Goal: Task Accomplishment & Management: Complete application form

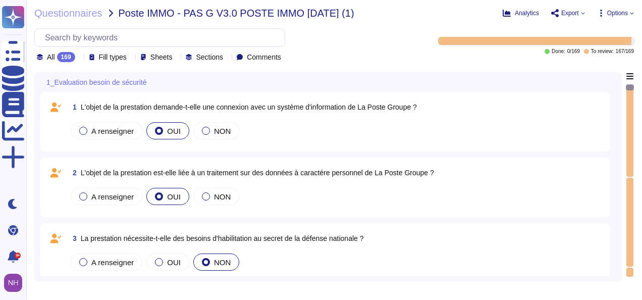
type textarea "Le processus est APPLICABLE - Procéder à l'étape suivante "Description de la pr…"
type textarea "Nom :"
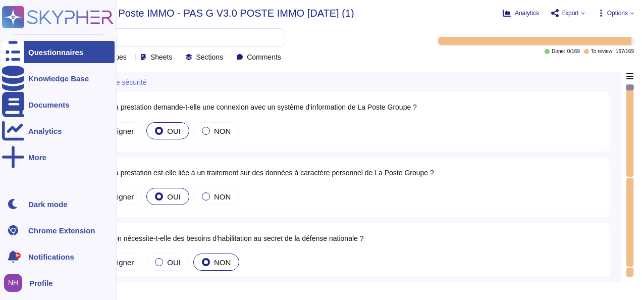
click at [44, 52] on div "Questionnaires" at bounding box center [55, 52] width 55 height 8
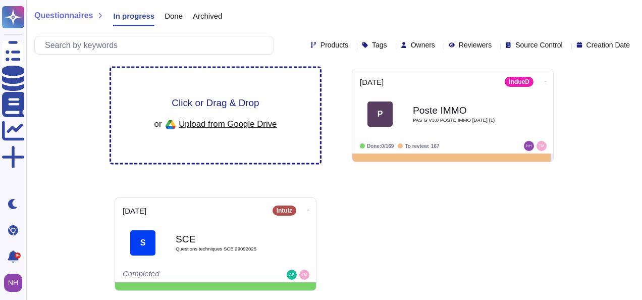
click at [212, 125] on span "Upload from Google Drive" at bounding box center [228, 123] width 98 height 9
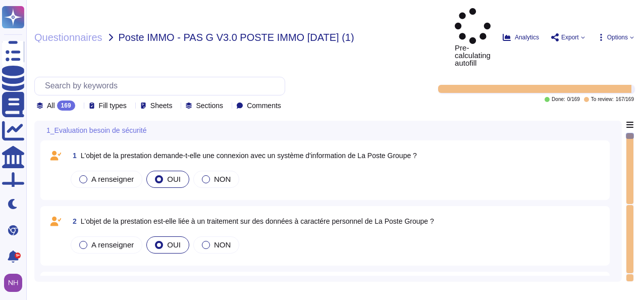
type textarea "Le processus est APPLICABLE - Procéder à l'étape suivante "Description de la pr…"
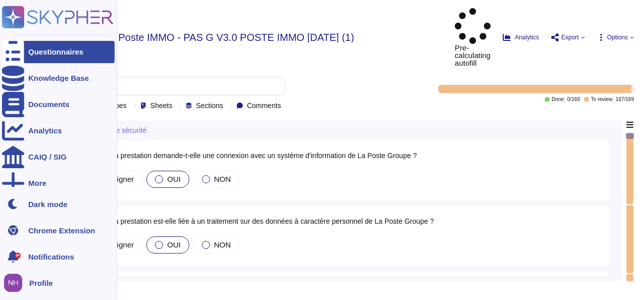
click at [45, 48] on div "Questionnaires" at bounding box center [55, 52] width 55 height 8
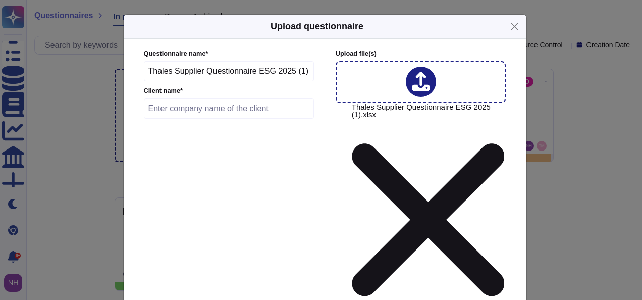
click at [192, 108] on input "text" at bounding box center [229, 108] width 171 height 20
type input "Thales"
type input "[DATE]"
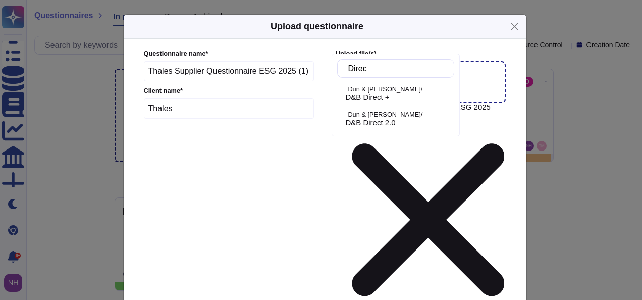
type input "Direct"
click at [372, 97] on span "D&B Direct +" at bounding box center [367, 97] width 44 height 9
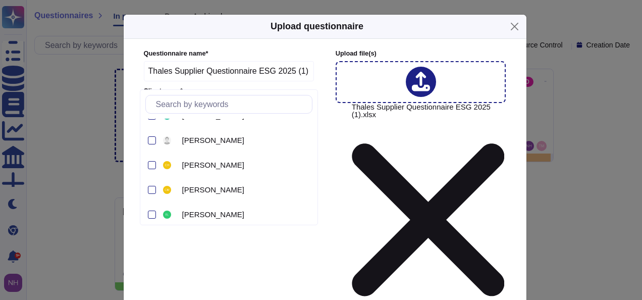
scroll to position [101, 0]
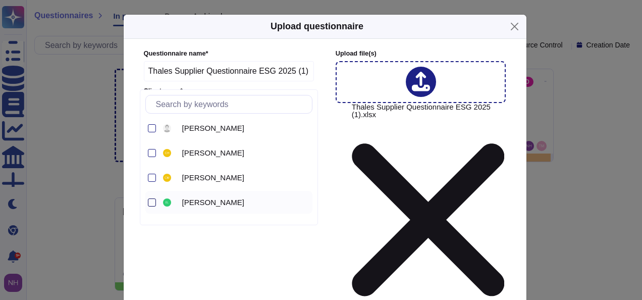
click at [155, 202] on div at bounding box center [152, 202] width 8 height 8
click at [154, 152] on div at bounding box center [152, 153] width 8 height 8
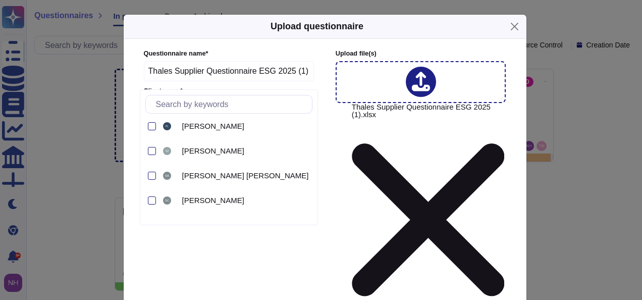
scroll to position [505, 0]
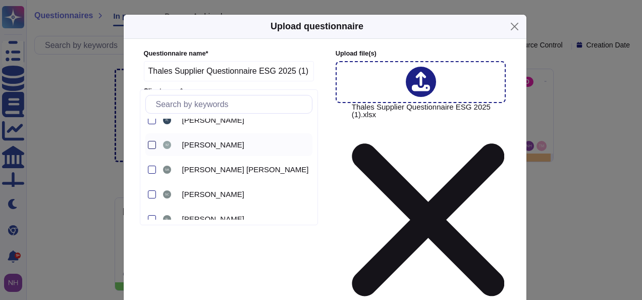
click at [152, 142] on div at bounding box center [152, 145] width 8 height 8
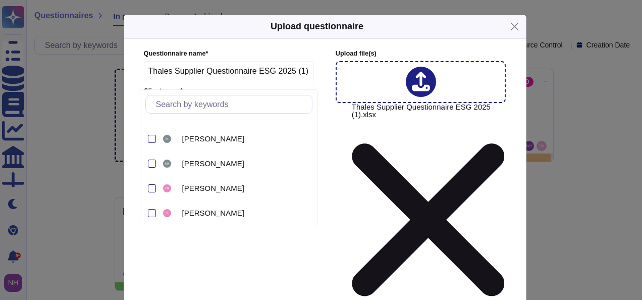
scroll to position [606, 0]
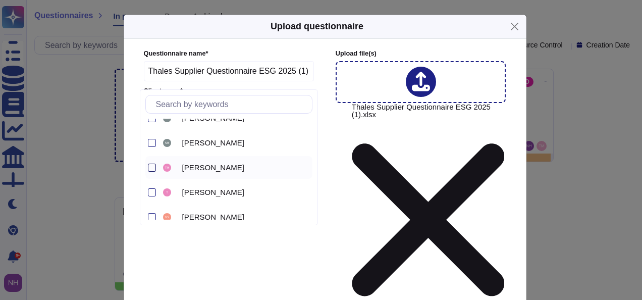
click at [151, 168] on div at bounding box center [152, 168] width 8 height 8
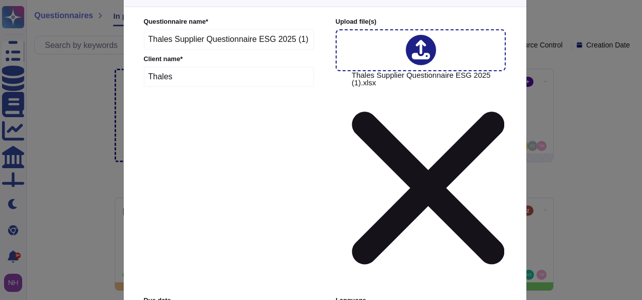
scroll to position [33, 0]
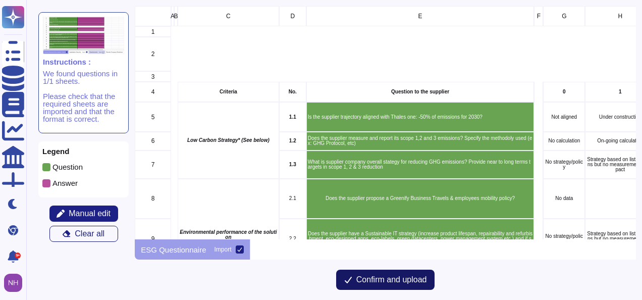
click at [395, 281] on span "Confirm and upload" at bounding box center [391, 280] width 71 height 8
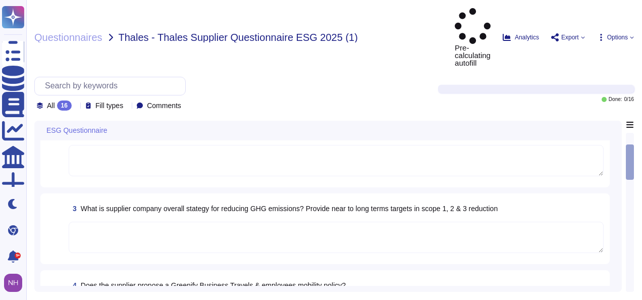
scroll to position [101, 0]
drag, startPoint x: 632, startPoint y: 134, endPoint x: 635, endPoint y: 212, distance: 78.3
click at [636, 215] on div "Questionnaires Thales - Thales Supplier Questionnaire ESG 2025 (1) Pre-calculat…" at bounding box center [334, 150] width 616 height 300
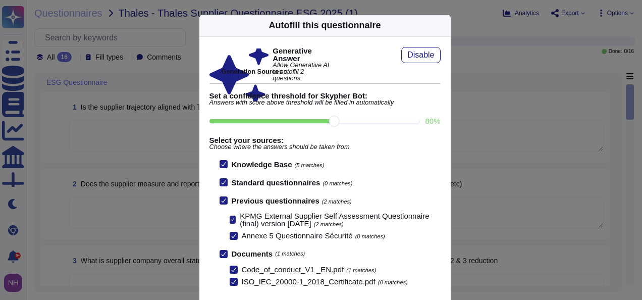
scroll to position [1, 0]
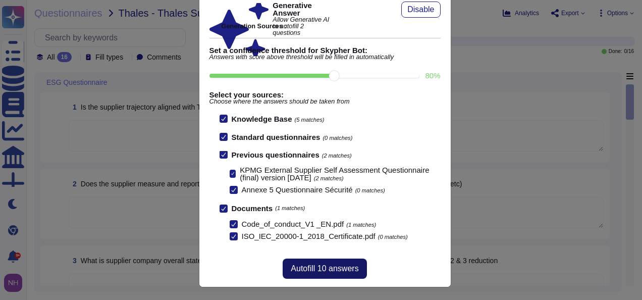
click at [316, 267] on span "Autofill 10 answers" at bounding box center [325, 268] width 68 height 8
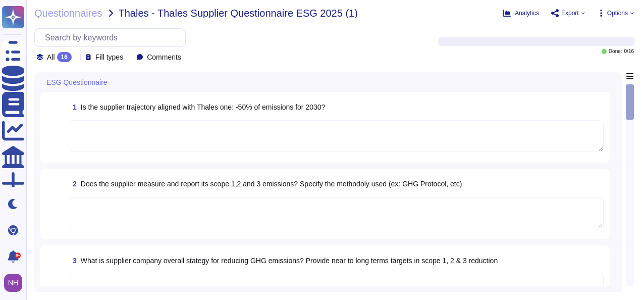
scroll to position [33, 0]
type textarea "Aware of its responsibility in the ecological transition, Acm ~ecorp is committ…"
type textarea "Yes"
type textarea "Altares is committed to reducing its ecological footprint by implementing sever…"
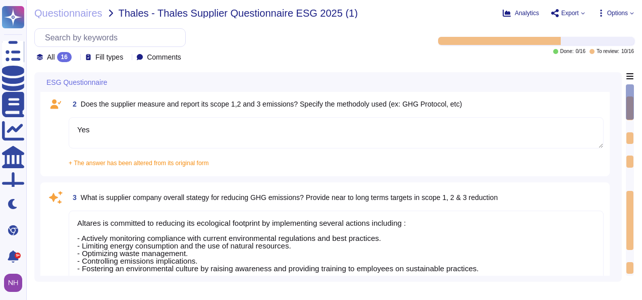
scroll to position [151, 0]
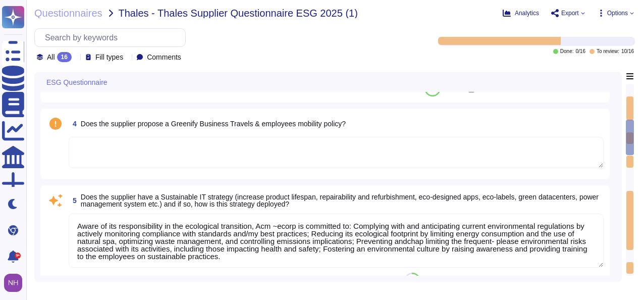
type textarea "Dun & [PERSON_NAME][GEOGRAPHIC_DATA], [GEOGRAPHIC_DATA], [GEOGRAPHIC_DATA], and…"
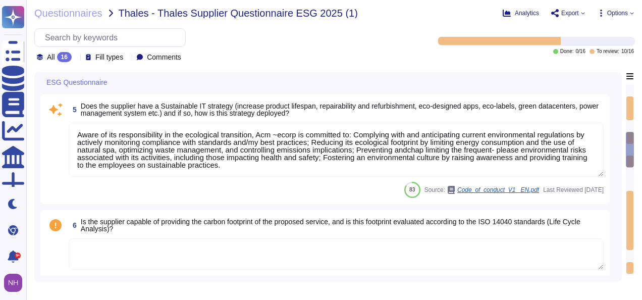
scroll to position [353, 0]
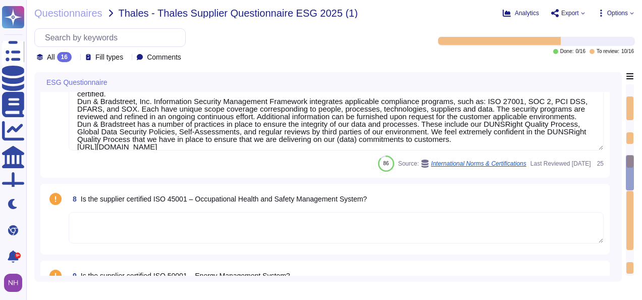
type textarea "Dun & [PERSON_NAME][GEOGRAPHIC_DATA], [GEOGRAPHIC_DATA], [GEOGRAPHIC_DATA], and…"
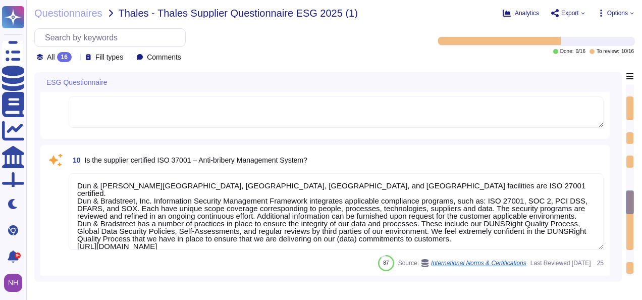
type textarea "Dun & [PERSON_NAME][GEOGRAPHIC_DATA], [GEOGRAPHIC_DATA], [GEOGRAPHIC_DATA], and…"
type textarea "SOC2 Report available under mutual nda"
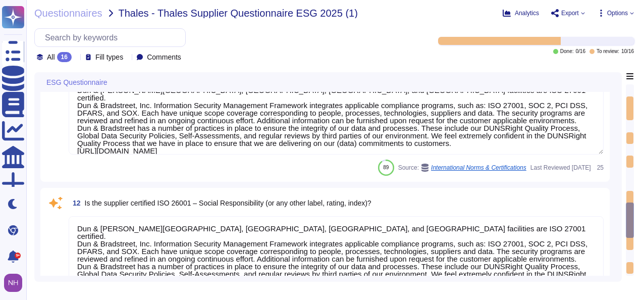
scroll to position [1060, 0]
type textarea "Yes, Dun & [PERSON_NAME] has a security incident response plan in place, which …"
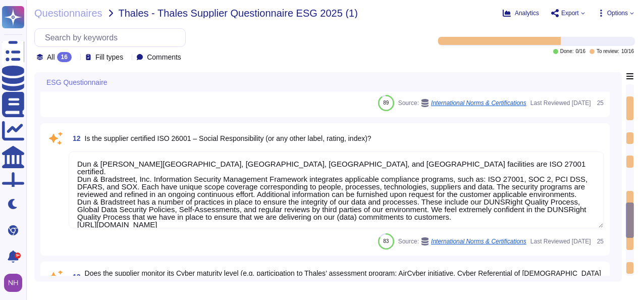
scroll to position [1, 0]
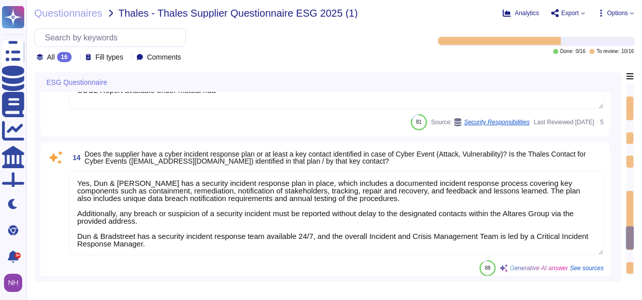
type textarea "Yes, [PERSON_NAME] & [PERSON_NAME] considers supplier diversity to be an import…"
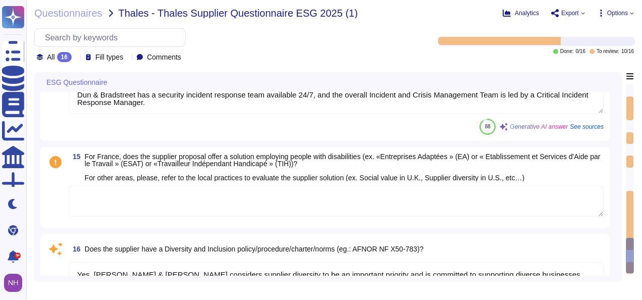
scroll to position [1297, 0]
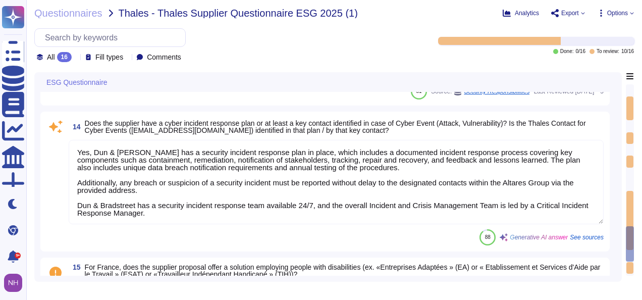
type textarea "Dun & [PERSON_NAME][GEOGRAPHIC_DATA], [GEOGRAPHIC_DATA], [GEOGRAPHIC_DATA], and…"
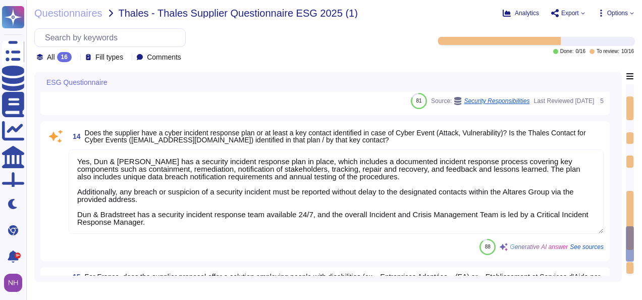
type textarea "Dun & [PERSON_NAME][GEOGRAPHIC_DATA], [GEOGRAPHIC_DATA], [GEOGRAPHIC_DATA], and…"
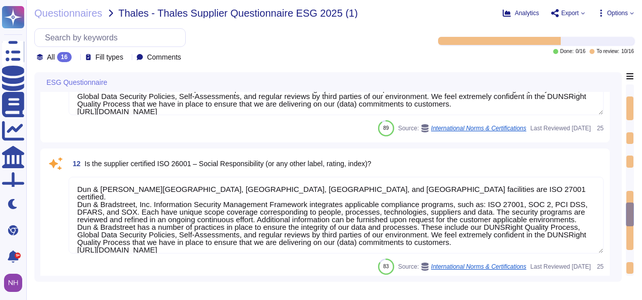
type textarea "Dun & [PERSON_NAME][GEOGRAPHIC_DATA], [GEOGRAPHIC_DATA], [GEOGRAPHIC_DATA], and…"
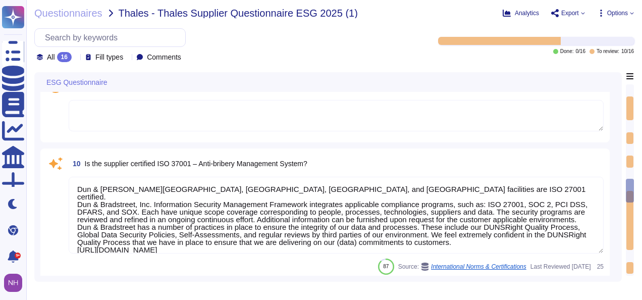
type textarea "Dun & [PERSON_NAME][GEOGRAPHIC_DATA], [GEOGRAPHIC_DATA], [GEOGRAPHIC_DATA], and…"
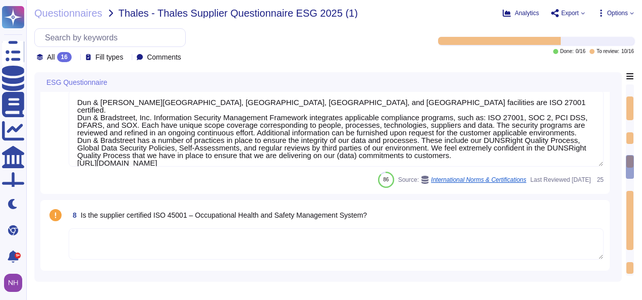
type textarea "Aware of its responsibility in the ecological transition, Acm ~ecorp is committ…"
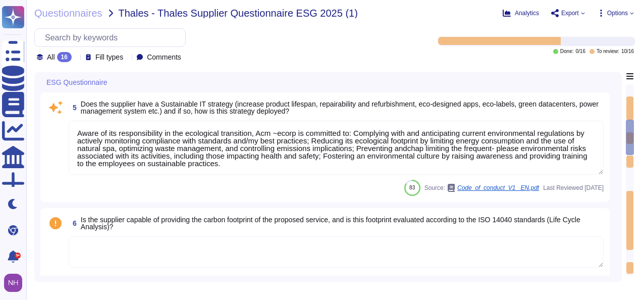
type textarea "Yes"
type textarea "Altares is committed to reducing its ecological footprint by implementing sever…"
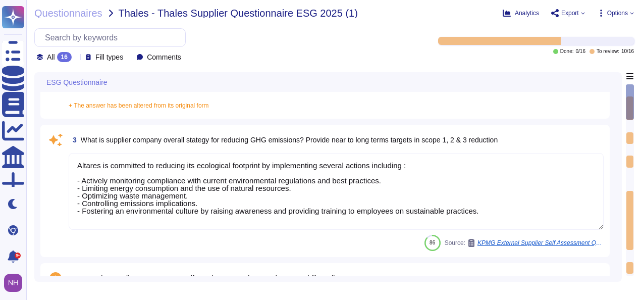
scroll to position [0, 0]
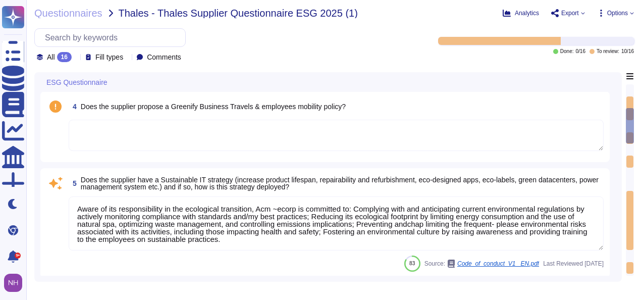
type textarea "Dun & [PERSON_NAME][GEOGRAPHIC_DATA], [GEOGRAPHIC_DATA], [GEOGRAPHIC_DATA], and…"
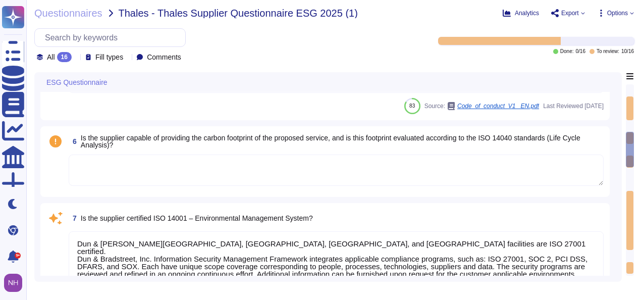
type textarea "Dun & [PERSON_NAME][GEOGRAPHIC_DATA], [GEOGRAPHIC_DATA], [GEOGRAPHIC_DATA], and…"
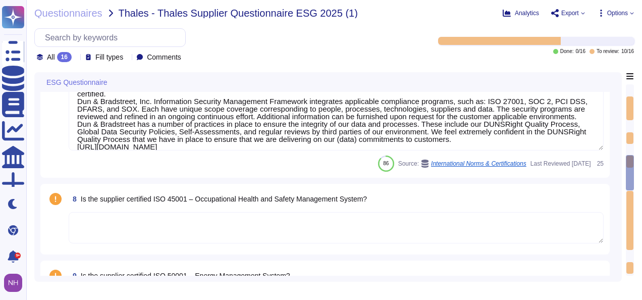
type textarea "Dun & [PERSON_NAME][GEOGRAPHIC_DATA], [GEOGRAPHIC_DATA], [GEOGRAPHIC_DATA], and…"
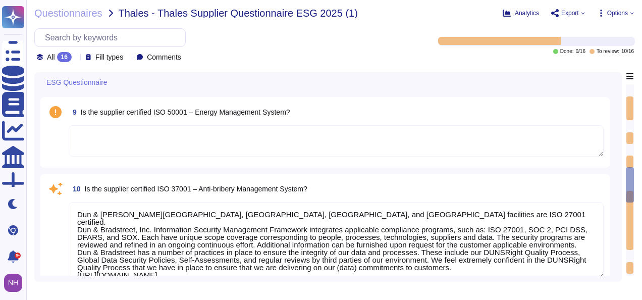
type textarea "Dun & [PERSON_NAME][GEOGRAPHIC_DATA], [GEOGRAPHIC_DATA], [GEOGRAPHIC_DATA], and…"
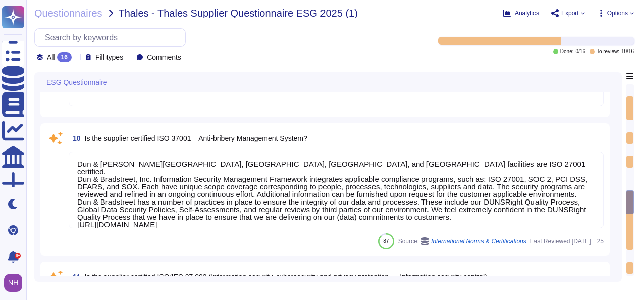
type textarea "SOC2 Report available under mutual nda"
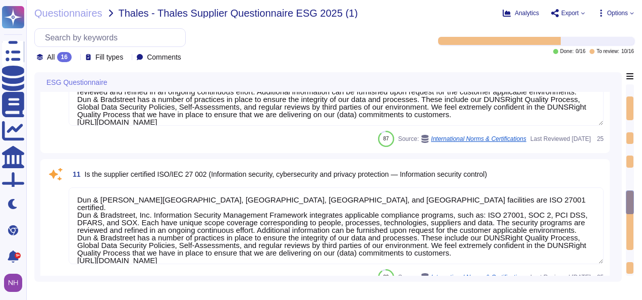
scroll to position [909, 0]
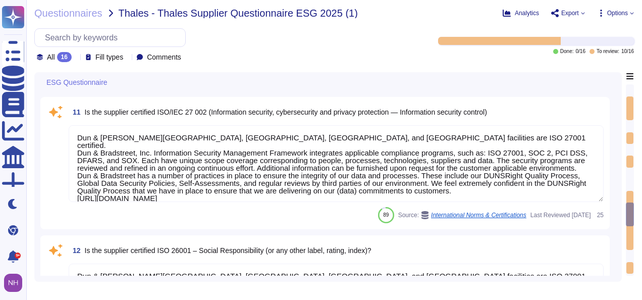
type textarea "Yes, Dun & [PERSON_NAME] has a security incident response plan in place, which …"
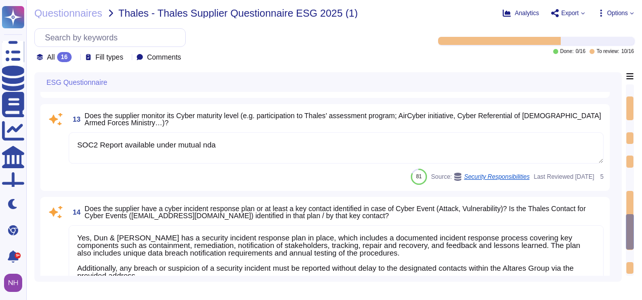
type textarea "Yes, [PERSON_NAME] & [PERSON_NAME] considers supplier diversity to be an import…"
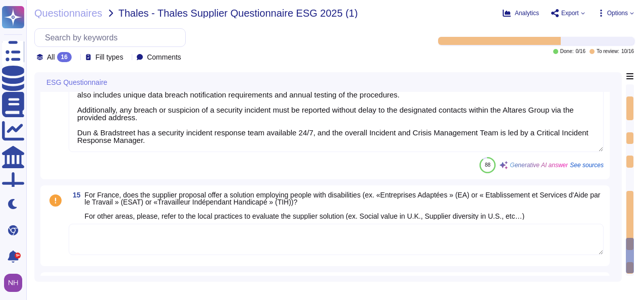
scroll to position [0, 0]
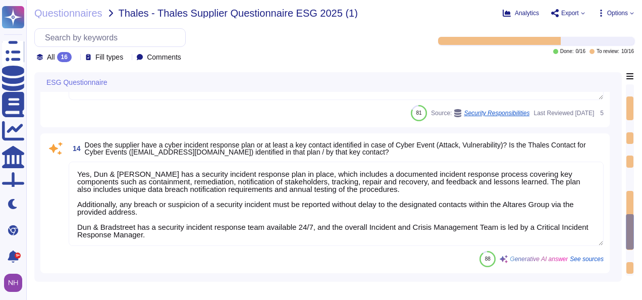
type textarea "Dun & [PERSON_NAME][GEOGRAPHIC_DATA], [GEOGRAPHIC_DATA], [GEOGRAPHIC_DATA], and…"
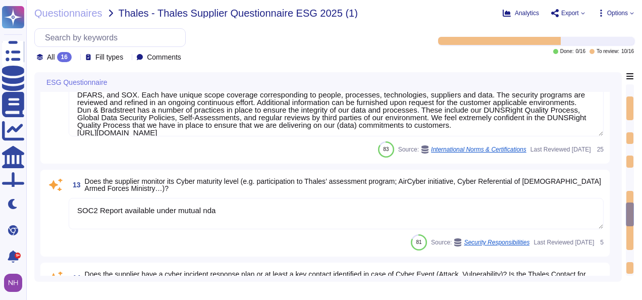
type textarea "Dun & [PERSON_NAME][GEOGRAPHIC_DATA], [GEOGRAPHIC_DATA], [GEOGRAPHIC_DATA], and…"
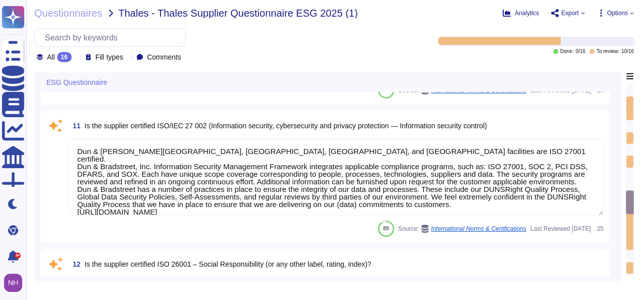
type textarea "Dun & [PERSON_NAME][GEOGRAPHIC_DATA], [GEOGRAPHIC_DATA], [GEOGRAPHIC_DATA], and…"
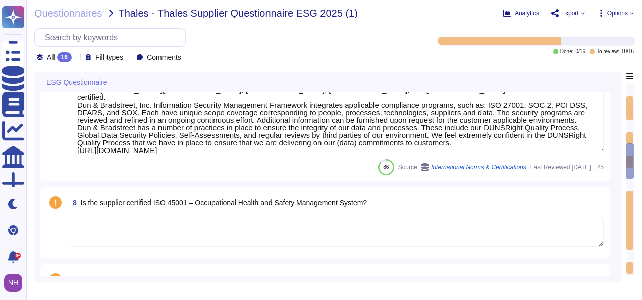
type textarea "Aware of its responsibility in the ecological transition, Acm ~ecorp is committ…"
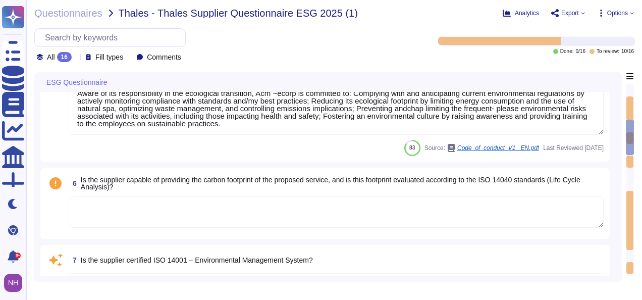
type textarea "Yes"
type textarea "Altares is committed to reducing its ecological footprint by implementing sever…"
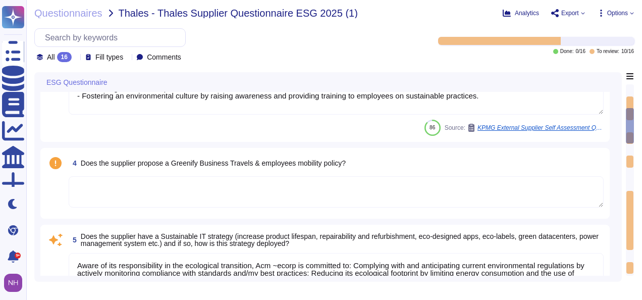
type textarea "Dun & [PERSON_NAME][GEOGRAPHIC_DATA], [GEOGRAPHIC_DATA], [GEOGRAPHIC_DATA], and…"
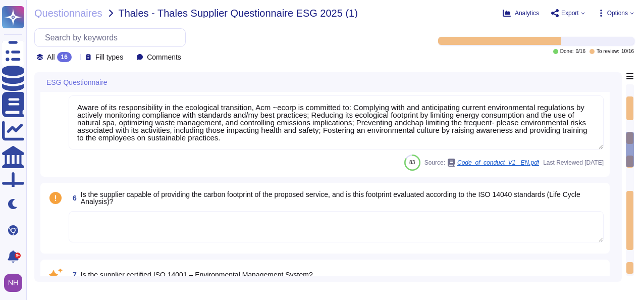
scroll to position [555, 0]
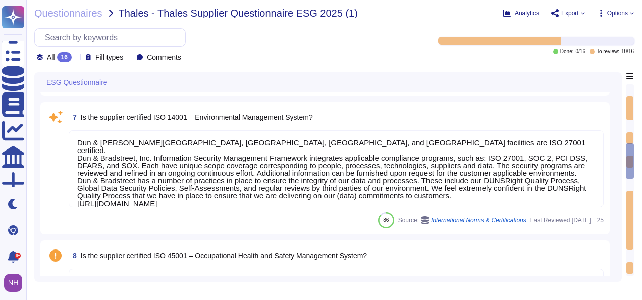
type textarea "Dun & [PERSON_NAME][GEOGRAPHIC_DATA], [GEOGRAPHIC_DATA], [GEOGRAPHIC_DATA], and…"
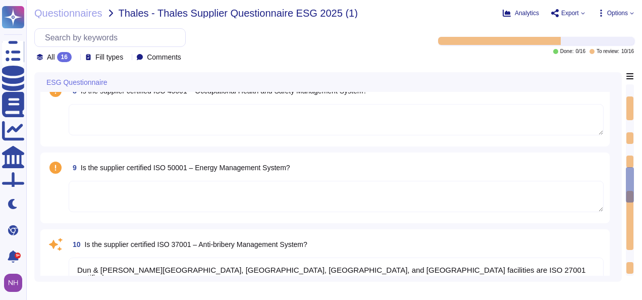
type textarea "Dun & [PERSON_NAME][GEOGRAPHIC_DATA], [GEOGRAPHIC_DATA], [GEOGRAPHIC_DATA], and…"
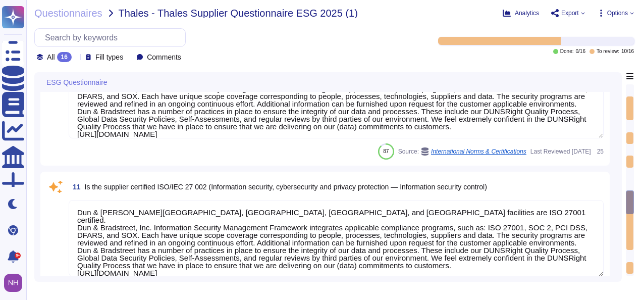
type textarea "SOC2 Report available under mutual nda"
type textarea "Yes, Dun & [PERSON_NAME] has a security incident response plan in place, which …"
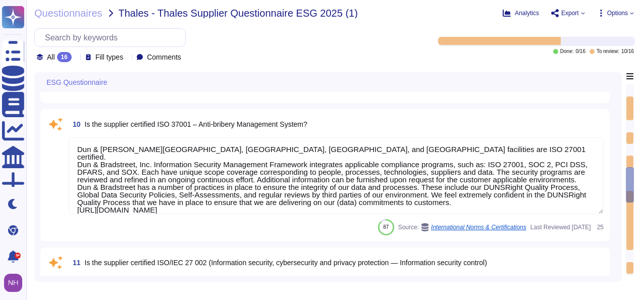
scroll to position [757, 0]
type textarea "Dun & [PERSON_NAME][GEOGRAPHIC_DATA], [GEOGRAPHIC_DATA], [GEOGRAPHIC_DATA], and…"
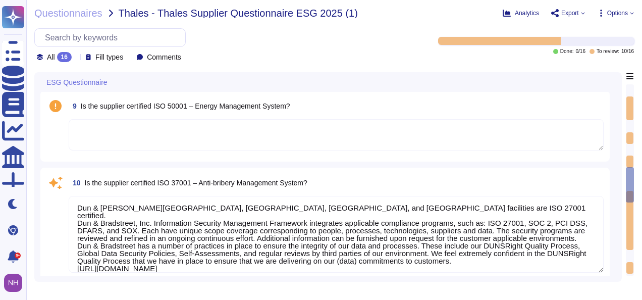
scroll to position [0, 0]
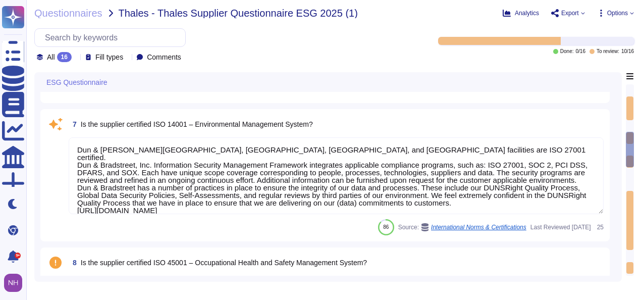
type textarea "Altares is committed to reducing its ecological footprint by implementing sever…"
type textarea "Aware of its responsibility in the ecological transition, Acm ~ecorp is committ…"
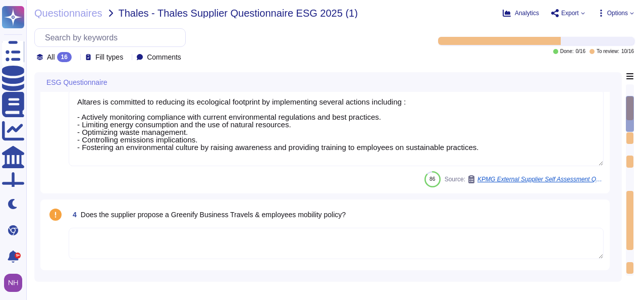
scroll to position [25, 0]
type textarea "Yes"
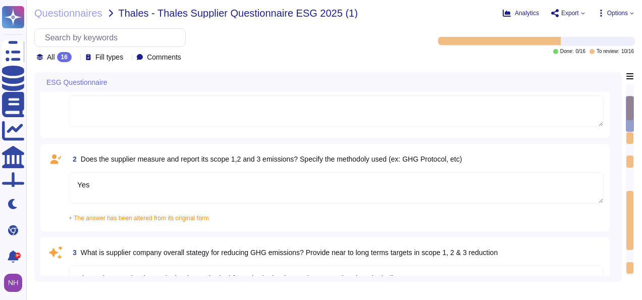
scroll to position [0, 0]
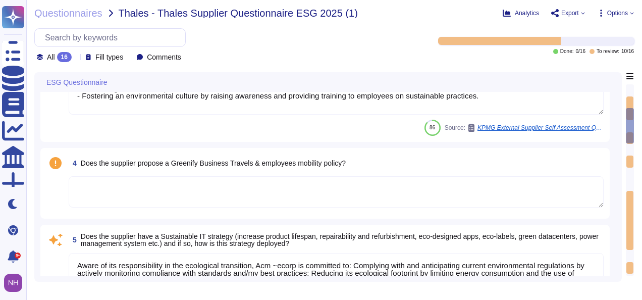
type textarea "Dun & [PERSON_NAME][GEOGRAPHIC_DATA], [GEOGRAPHIC_DATA], [GEOGRAPHIC_DATA], and…"
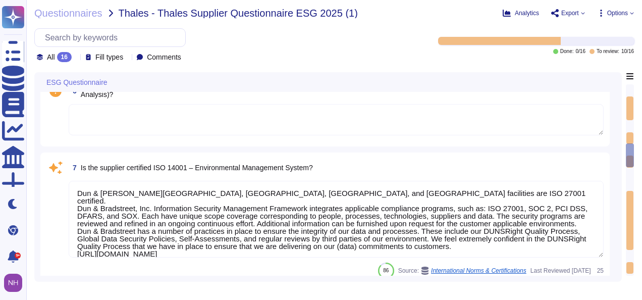
type textarea "Dun & [PERSON_NAME][GEOGRAPHIC_DATA], [GEOGRAPHIC_DATA], [GEOGRAPHIC_DATA], and…"
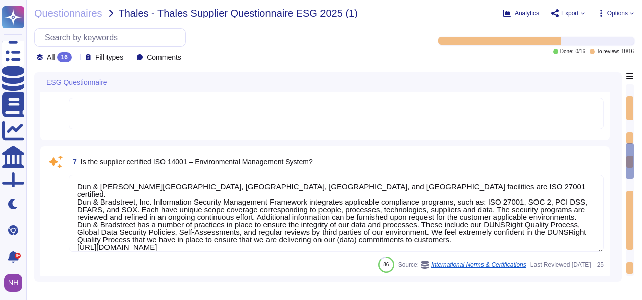
type textarea "Dun & [PERSON_NAME][GEOGRAPHIC_DATA], [GEOGRAPHIC_DATA], [GEOGRAPHIC_DATA], and…"
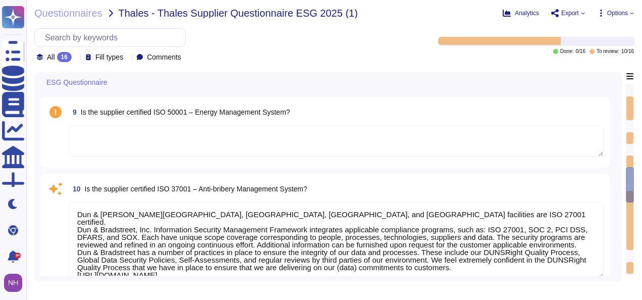
type textarea "Dun & [PERSON_NAME][GEOGRAPHIC_DATA], [GEOGRAPHIC_DATA], [GEOGRAPHIC_DATA], and…"
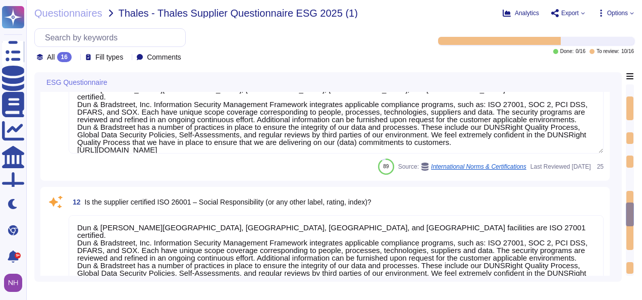
type textarea "SOC2 Report available under mutual nda"
type textarea "Yes, Dun & [PERSON_NAME] has a security incident response plan in place, which …"
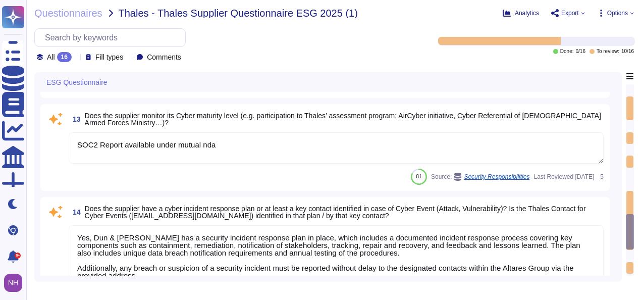
type textarea "Yes, [PERSON_NAME] & [PERSON_NAME] considers supplier diversity to be an import…"
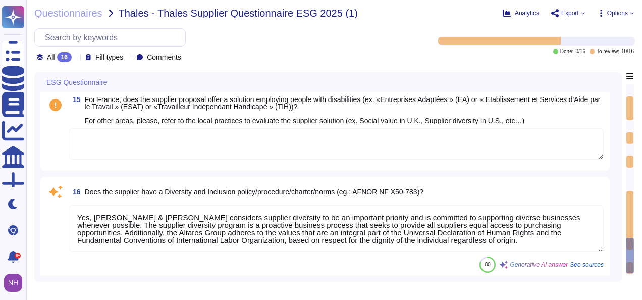
scroll to position [1454, 0]
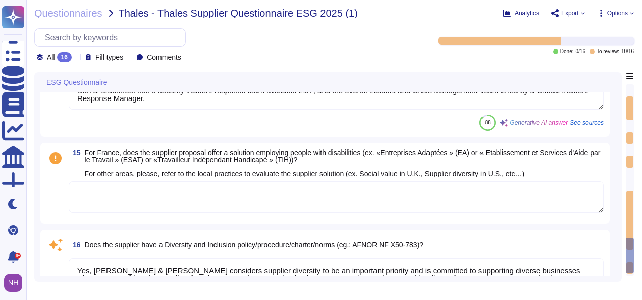
type textarea "Dun & [PERSON_NAME][GEOGRAPHIC_DATA], [GEOGRAPHIC_DATA], [GEOGRAPHIC_DATA], and…"
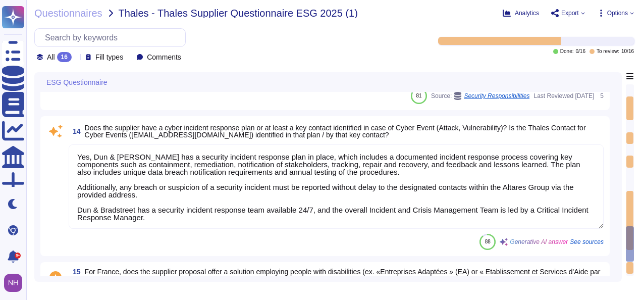
type textarea "Dun & [PERSON_NAME][GEOGRAPHIC_DATA], [GEOGRAPHIC_DATA], [GEOGRAPHIC_DATA], and…"
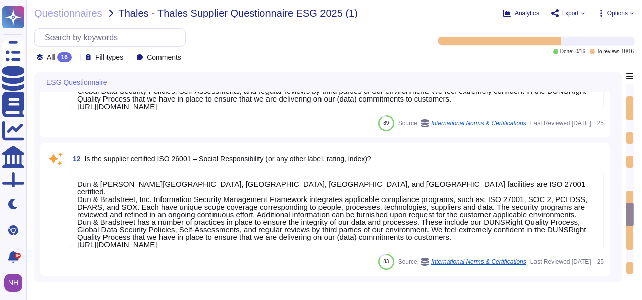
type textarea "Dun & [PERSON_NAME][GEOGRAPHIC_DATA], [GEOGRAPHIC_DATA], [GEOGRAPHIC_DATA], and…"
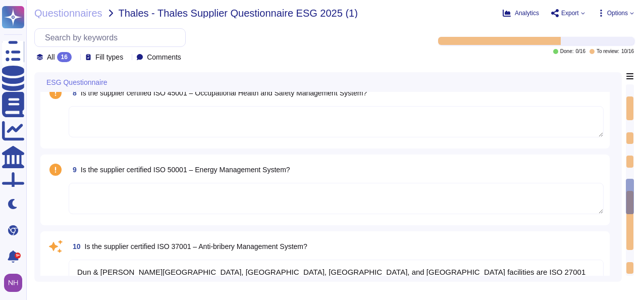
type textarea "Dun & [PERSON_NAME][GEOGRAPHIC_DATA], [GEOGRAPHIC_DATA], [GEOGRAPHIC_DATA], and…"
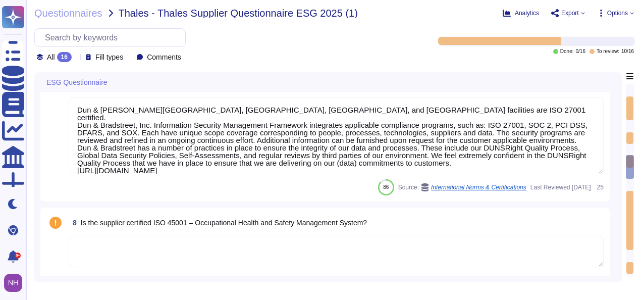
type textarea "Aware of its responsibility in the ecological transition, Acm ~ecorp is committ…"
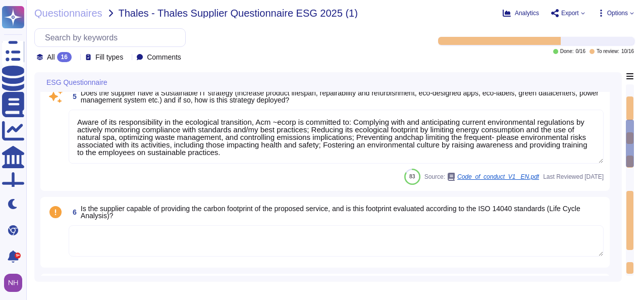
type textarea "Altares is committed to reducing its ecological footprint by implementing sever…"
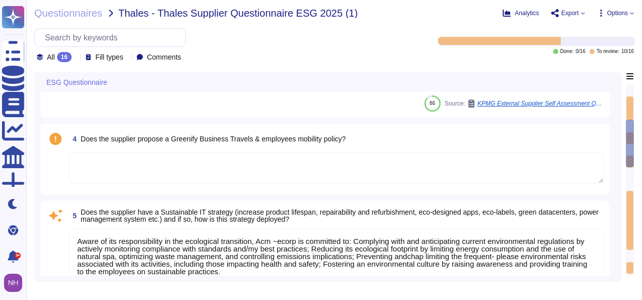
scroll to position [178, 0]
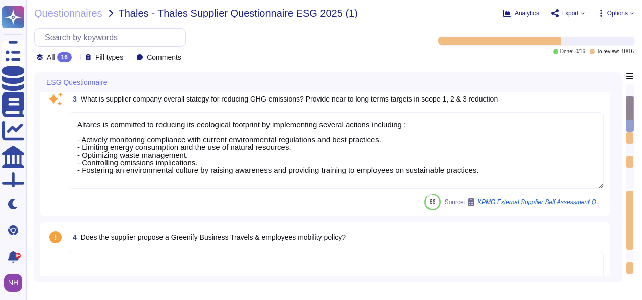
type textarea "Yes"
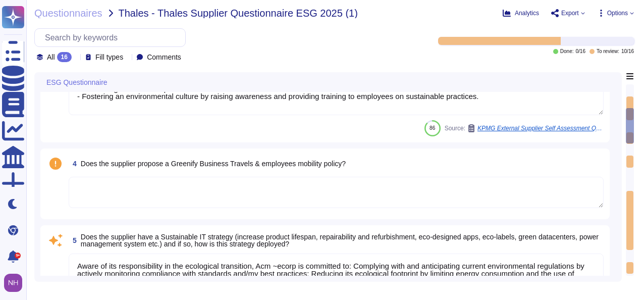
type textarea "Dun & [PERSON_NAME][GEOGRAPHIC_DATA], [GEOGRAPHIC_DATA], [GEOGRAPHIC_DATA], and…"
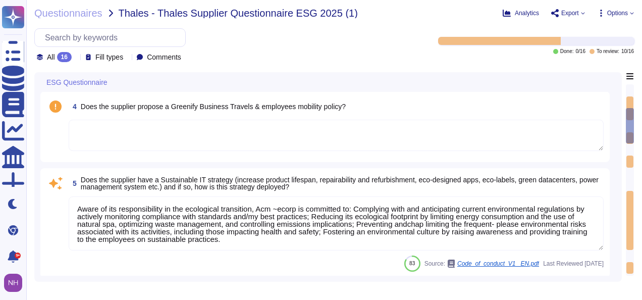
scroll to position [1, 0]
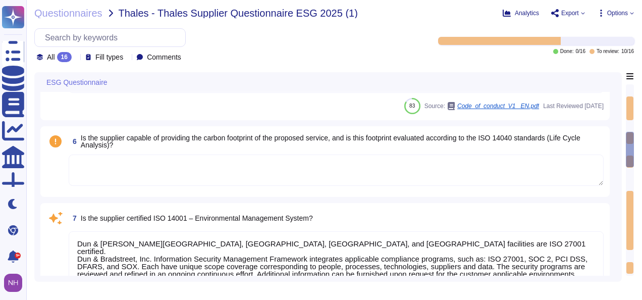
type textarea "Dun & [PERSON_NAME][GEOGRAPHIC_DATA], [GEOGRAPHIC_DATA], [GEOGRAPHIC_DATA], and…"
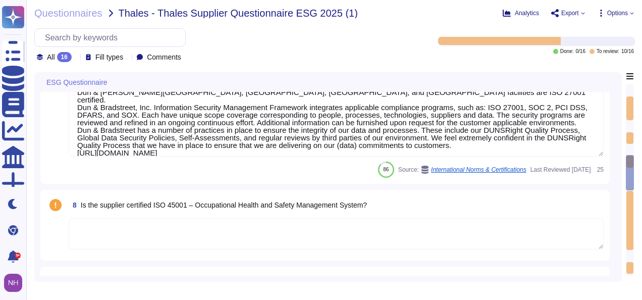
type textarea "Dun & [PERSON_NAME][GEOGRAPHIC_DATA], [GEOGRAPHIC_DATA], [GEOGRAPHIC_DATA], and…"
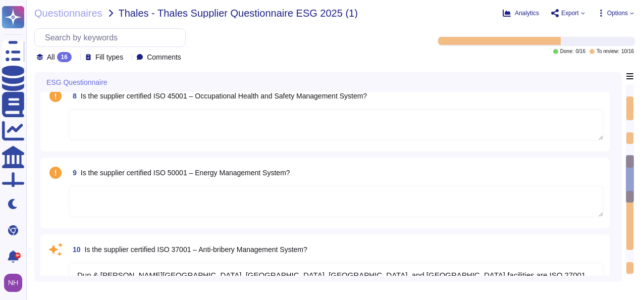
type textarea "Dun & [PERSON_NAME][GEOGRAPHIC_DATA], [GEOGRAPHIC_DATA], [GEOGRAPHIC_DATA], and…"
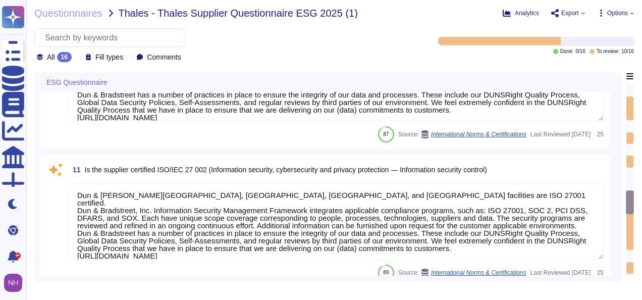
type textarea "SOC2 Report available under mutual nda"
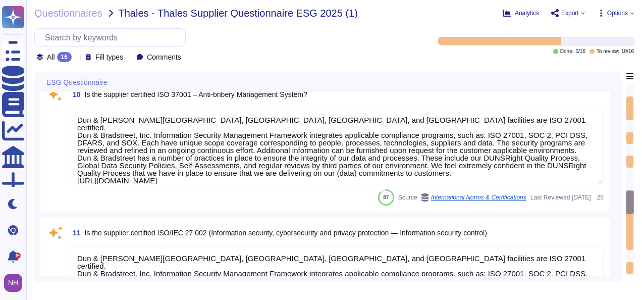
type textarea "SOC2 Report available under mutual nda"
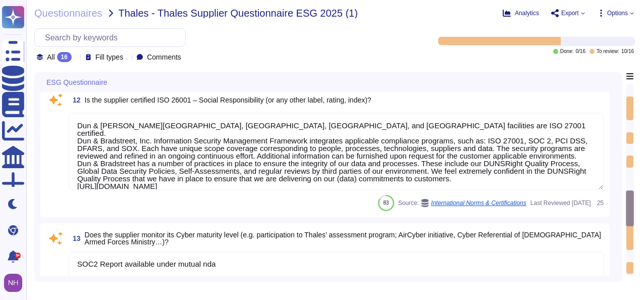
type textarea "Yes, Dun & [PERSON_NAME] has a security incident response plan in place, which …"
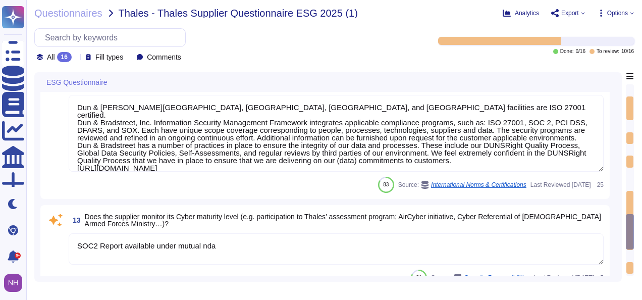
type textarea "Yes, [PERSON_NAME] & [PERSON_NAME] considers supplier diversity to be an import…"
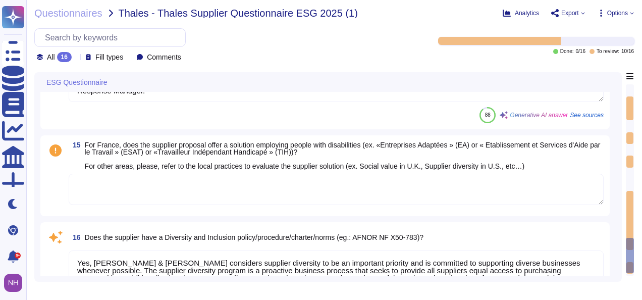
scroll to position [1454, 0]
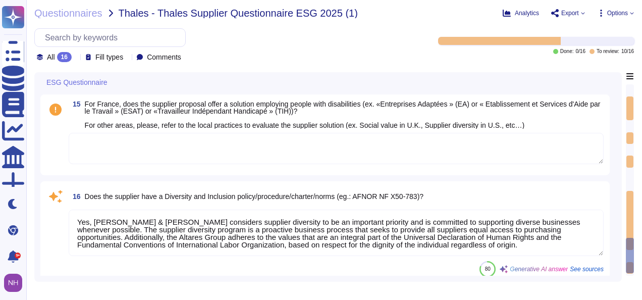
type textarea "Dun & [PERSON_NAME][GEOGRAPHIC_DATA], [GEOGRAPHIC_DATA], [GEOGRAPHIC_DATA], and…"
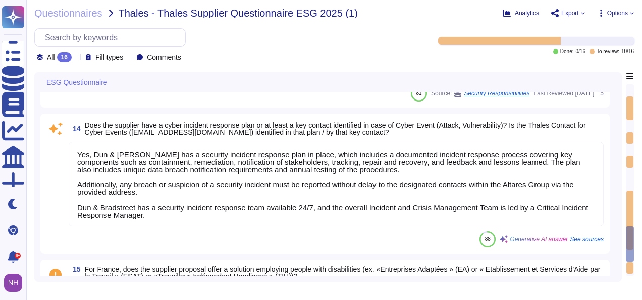
type textarea "Dun & [PERSON_NAME][GEOGRAPHIC_DATA], [GEOGRAPHIC_DATA], [GEOGRAPHIC_DATA], and…"
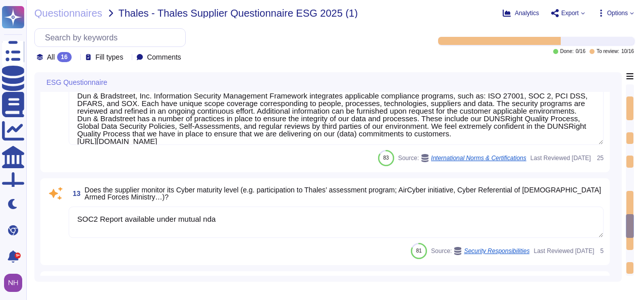
type textarea "Dun & [PERSON_NAME][GEOGRAPHIC_DATA], [GEOGRAPHIC_DATA], [GEOGRAPHIC_DATA], and…"
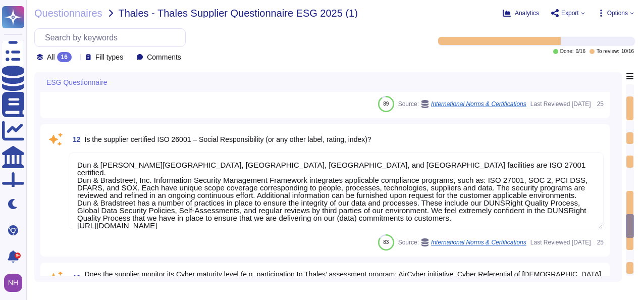
scroll to position [992, 0]
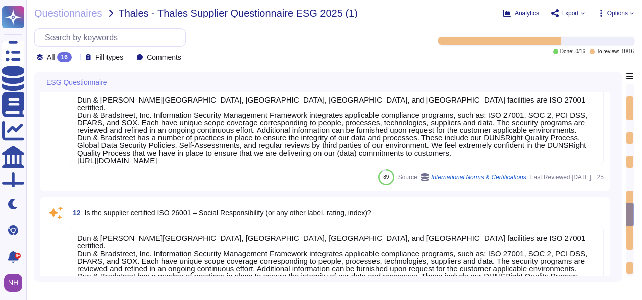
click at [496, 132] on textarea "Dun & [PERSON_NAME][GEOGRAPHIC_DATA], [GEOGRAPHIC_DATA], [GEOGRAPHIC_DATA], and…" at bounding box center [336, 125] width 535 height 77
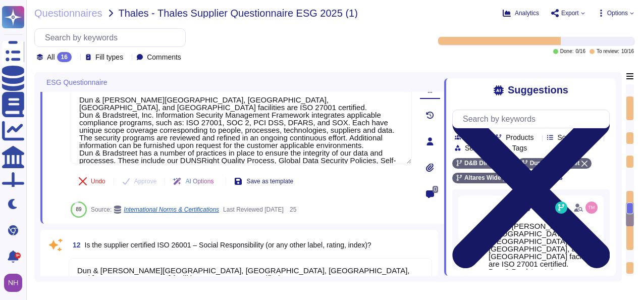
click at [604, 111] on icon at bounding box center [530, 189] width 157 height 157
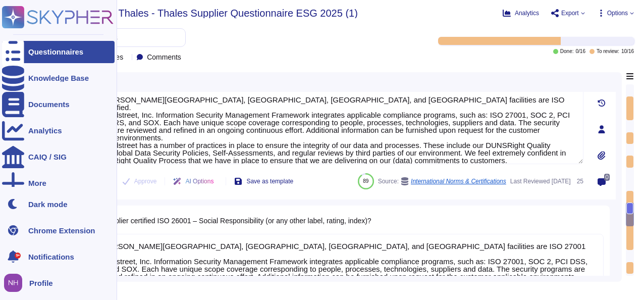
click at [31, 56] on div "Questionnaires" at bounding box center [58, 52] width 113 height 22
